Goal: Find contact information: Find contact information

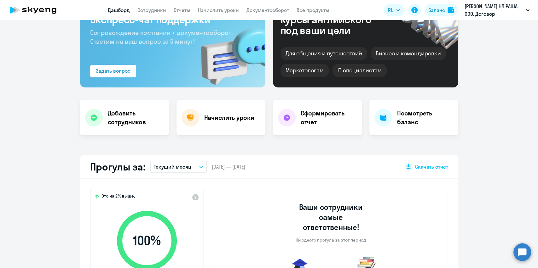
scroll to position [126, 0]
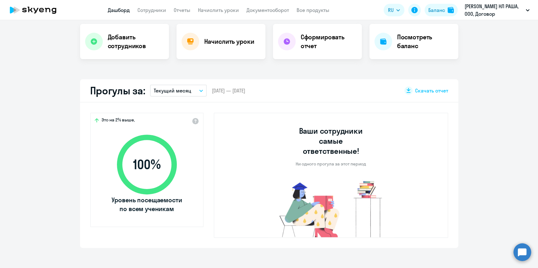
click at [196, 89] on button "Текущий месяц" at bounding box center [178, 91] width 57 height 12
select select "30"
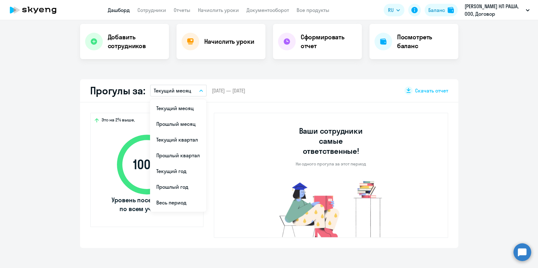
drag, startPoint x: 183, startPoint y: 124, endPoint x: 151, endPoint y: 149, distance: 41.0
click at [183, 124] on li "Прошлый месяц" at bounding box center [178, 124] width 56 height 16
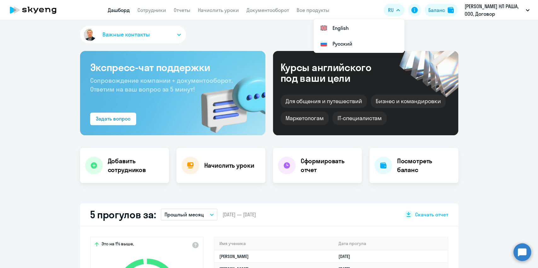
scroll to position [0, 0]
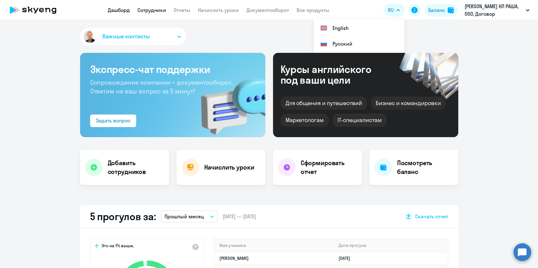
click at [159, 9] on link "Сотрудники" at bounding box center [151, 10] width 29 height 6
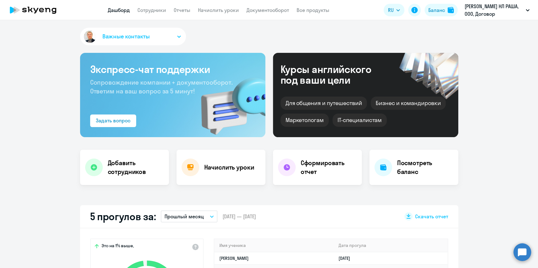
select select "30"
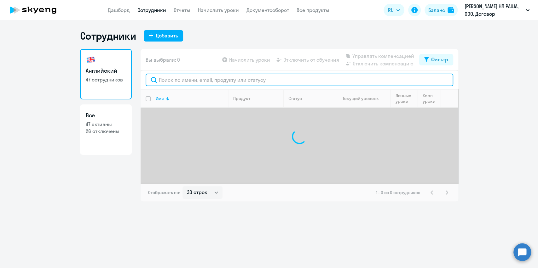
click at [169, 80] on input "text" at bounding box center [300, 80] width 308 height 13
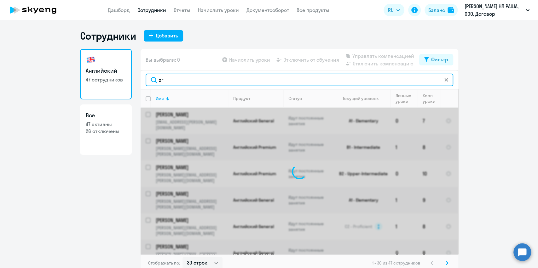
type input "z"
type input "[PERSON_NAME]"
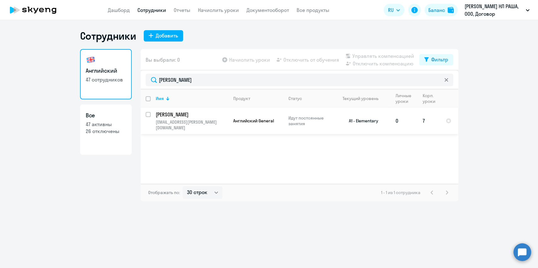
click at [173, 114] on p "[PERSON_NAME]" at bounding box center [191, 114] width 71 height 7
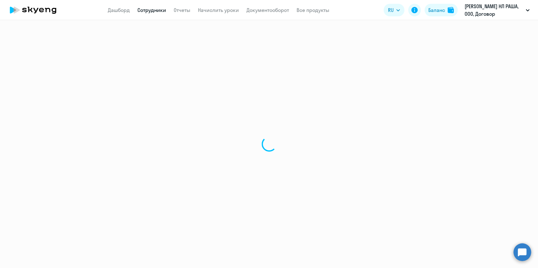
select select "english"
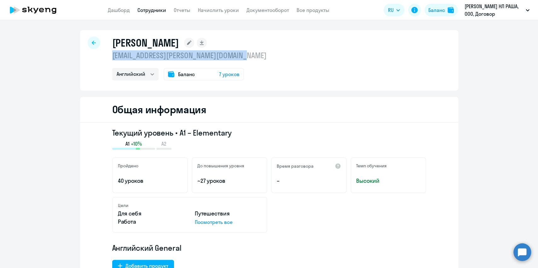
drag, startPoint x: 250, startPoint y: 55, endPoint x: 104, endPoint y: 59, distance: 145.3
click at [104, 59] on div "[PERSON_NAME] [EMAIL_ADDRESS][PERSON_NAME][DOMAIN_NAME] Английский Баланс 7 уро…" at bounding box center [269, 60] width 378 height 60
copy p "[EMAIL_ADDRESS][PERSON_NAME][DOMAIN_NAME]"
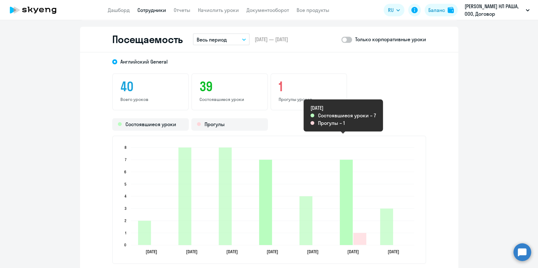
scroll to position [798, 0]
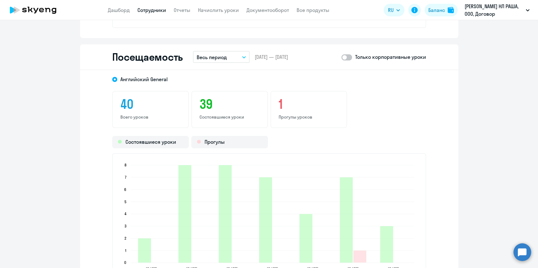
click at [242, 56] on icon "button" at bounding box center [243, 57] width 3 height 2
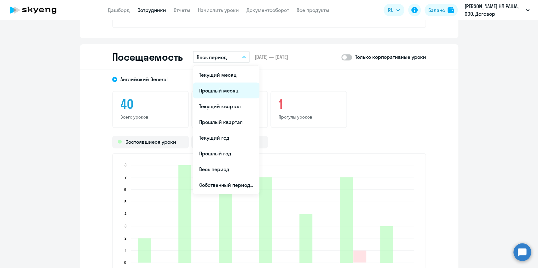
click at [227, 85] on li "Прошлый месяц" at bounding box center [226, 91] width 66 height 16
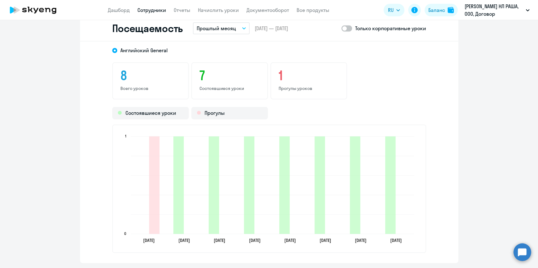
scroll to position [840, 0]
